Goal: Check status: Check status

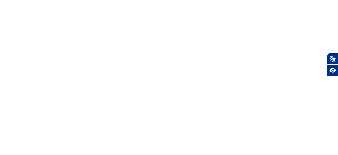
select select
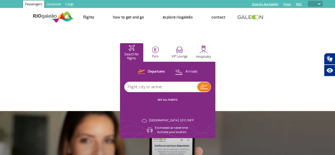
click at [197, 89] on input "text" at bounding box center [160, 87] width 73 height 10
type input "[GEOGRAPHIC_DATA]"
click at [207, 84] on img at bounding box center [203, 86] width 7 height 4
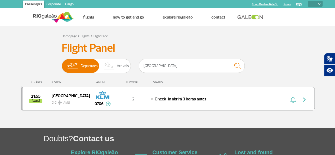
click at [248, 111] on div "HORÁRIO DESTINY AIRLINE TERMINAL STATUS 21:55 [DATE] [GEOGRAPHIC_DATA] GIG AMS …" at bounding box center [168, 96] width 294 height 42
click at [162, 93] on div "21:55 [DATE] [GEOGRAPHIC_DATA] GIG AMS 0706 2 Check-in abrirá 3 horas antes Par…" at bounding box center [168, 99] width 294 height 24
click at [114, 67] on img at bounding box center [109, 66] width 16 height 14
click at [62, 63] on input "Departures Arrivals" at bounding box center [62, 63] width 0 height 0
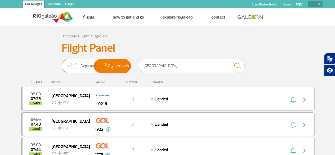
click at [84, 69] on span "Departures" at bounding box center [89, 66] width 17 height 14
click at [62, 63] on input "Departures Arrivals" at bounding box center [62, 63] width 0 height 0
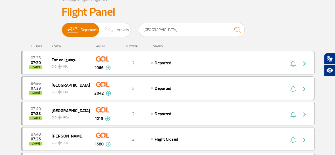
scroll to position [36, 0]
click at [172, 33] on input "[GEOGRAPHIC_DATA]" at bounding box center [192, 29] width 106 height 14
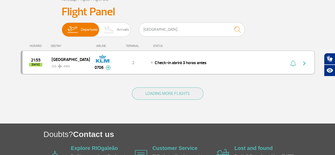
click at [166, 65] on div "21:55 [DATE] [GEOGRAPHIC_DATA] GIG AMS 0706 2 Check-in abrirá 3 horas antes Par…" at bounding box center [168, 63] width 294 height 24
click at [305, 64] on img "button" at bounding box center [304, 63] width 6 height 6
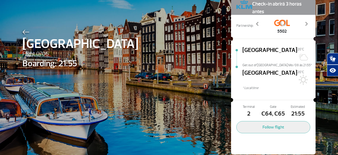
scroll to position [29, 0]
